Goal: Task Accomplishment & Management: Use online tool/utility

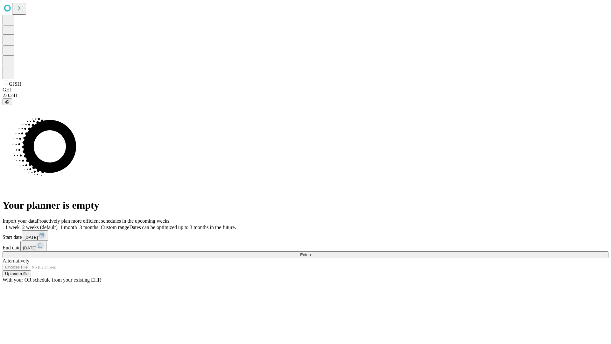
click at [311, 252] on span "Fetch" at bounding box center [305, 254] width 11 height 5
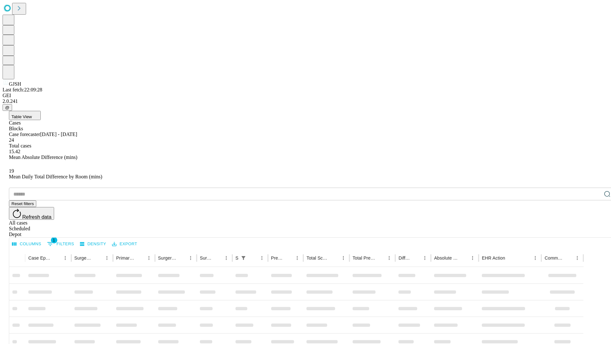
click at [595, 231] on div "Depot" at bounding box center [312, 234] width 606 height 6
